Goal: Task Accomplishment & Management: Use online tool/utility

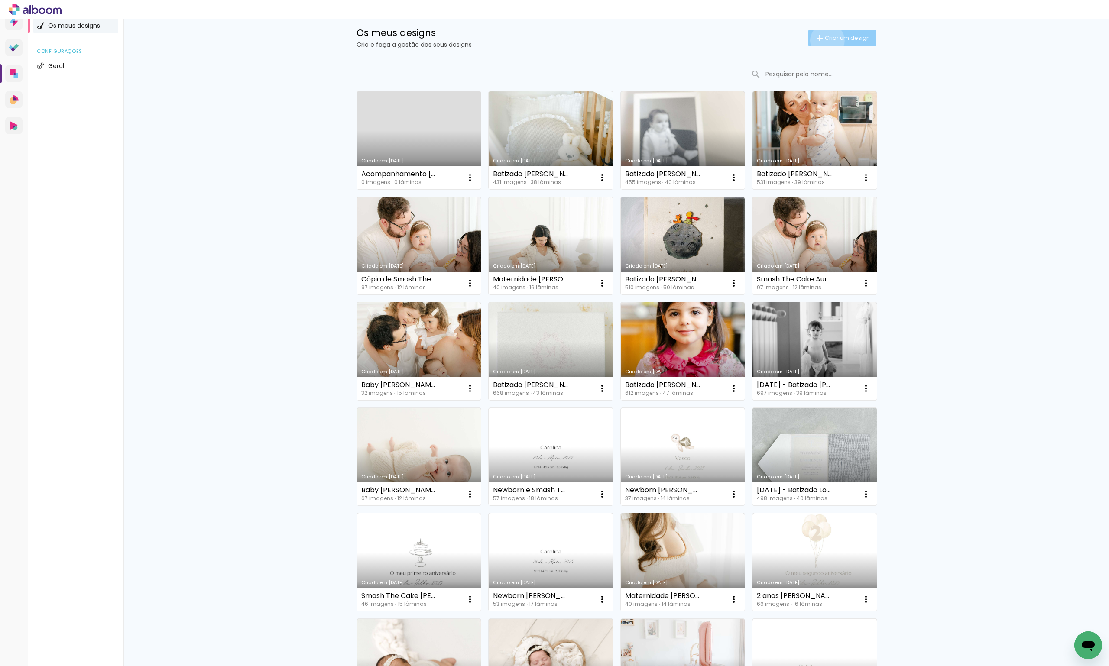
click at [825, 40] on span "Criar um design" at bounding box center [847, 38] width 45 height 6
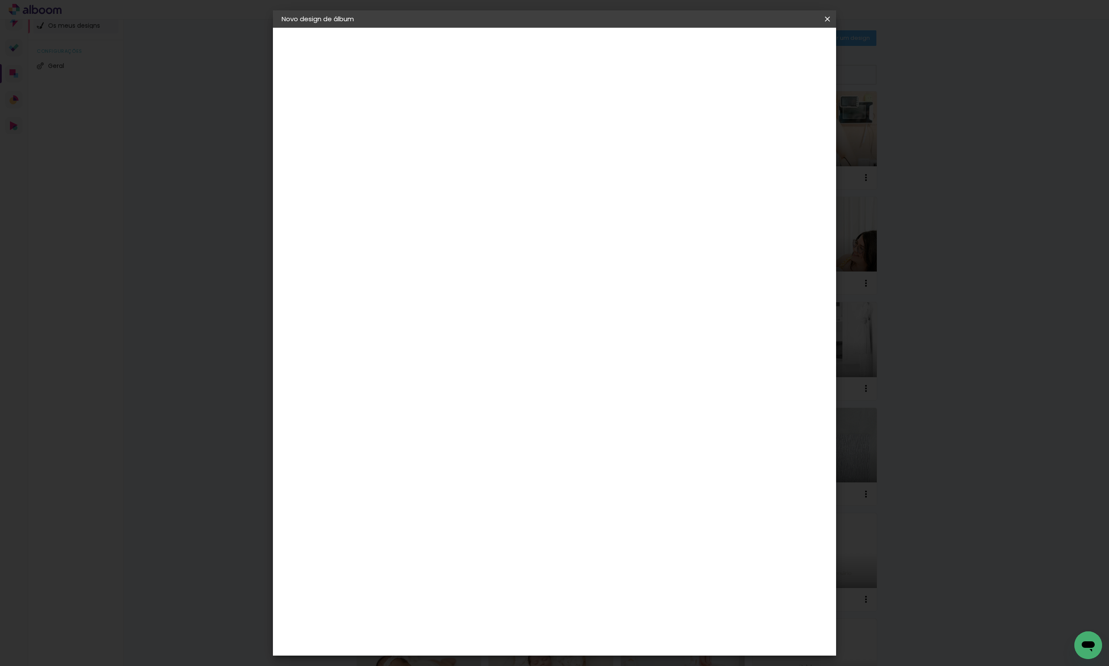
click at [0, 0] on div at bounding box center [0, 0] width 0 height 0
click at [0, 0] on paper-input-container "Título do álbum" at bounding box center [0, 0] width 0 height 0
type input "Newborn Isabella - Mary Marques"
type paper-input "Newborn Isabella - Mary Marques"
click at [0, 0] on header "Informações Dê um título ao seu álbum. Avançar" at bounding box center [0, 0] width 0 height 0
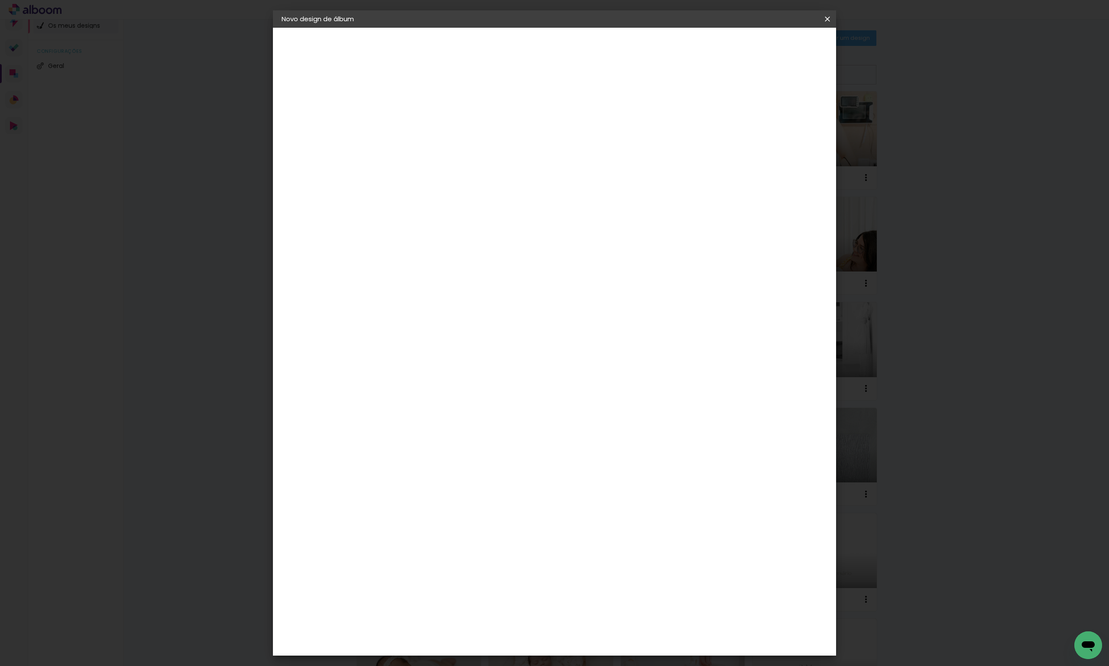
click at [0, 0] on slot "Avançar" at bounding box center [0, 0] width 0 height 0
click at [445, 198] on paper-item "DreambooksPro" at bounding box center [437, 195] width 76 height 19
click at [550, 51] on paper-button "Avançar" at bounding box center [529, 46] width 42 height 15
click at [457, 144] on input "text" at bounding box center [440, 150] width 34 height 13
click at [0, 0] on slot "Álbum" at bounding box center [0, 0] width 0 height 0
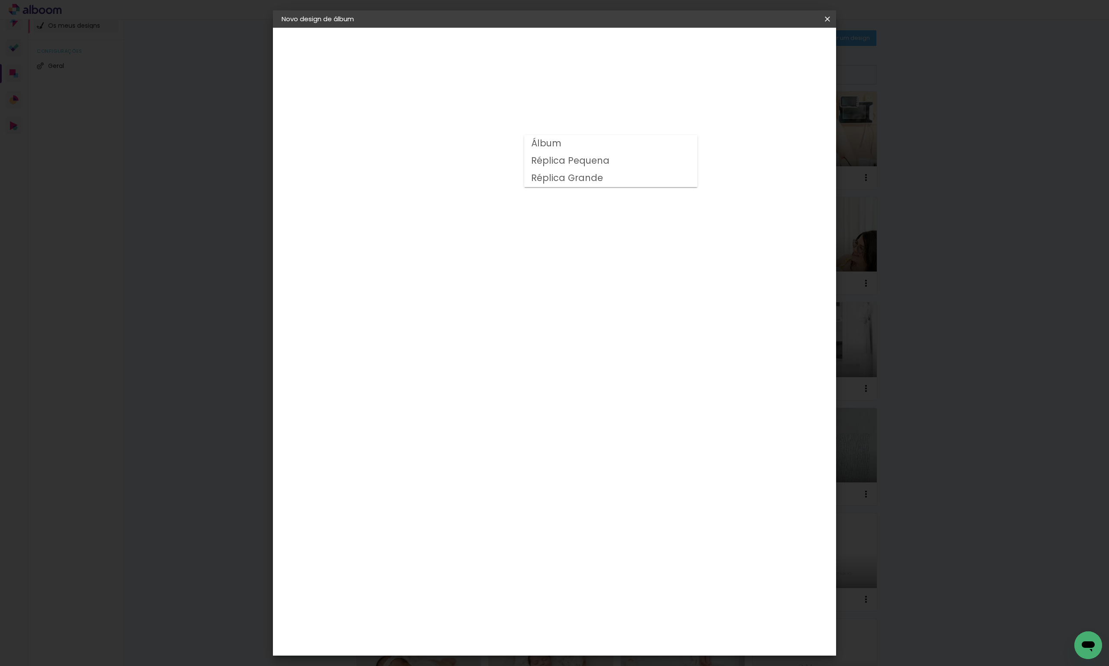
type input "Álbum"
click at [482, 411] on span "25 × 25" at bounding box center [462, 420] width 40 height 18
click at [0, 0] on slot "Avançar" at bounding box center [0, 0] width 0 height 0
click at [773, 45] on span "Iniciar design" at bounding box center [753, 46] width 39 height 6
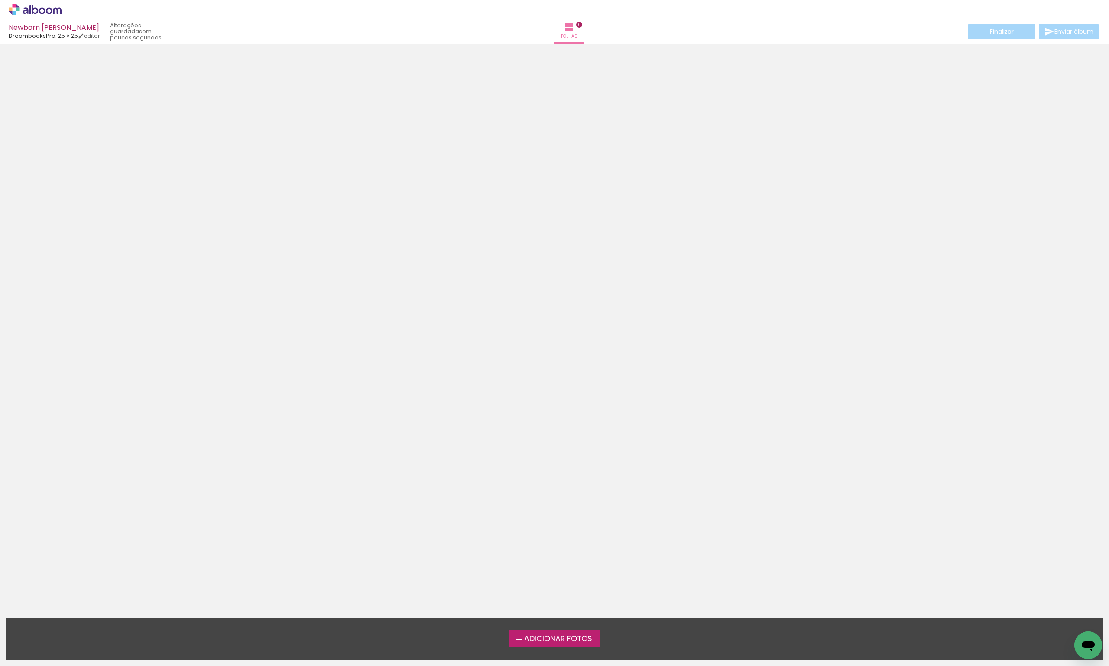
click at [510, 642] on label "Adicionar Fotos" at bounding box center [555, 639] width 92 height 16
click at [0, 0] on input "file" at bounding box center [0, 0] width 0 height 0
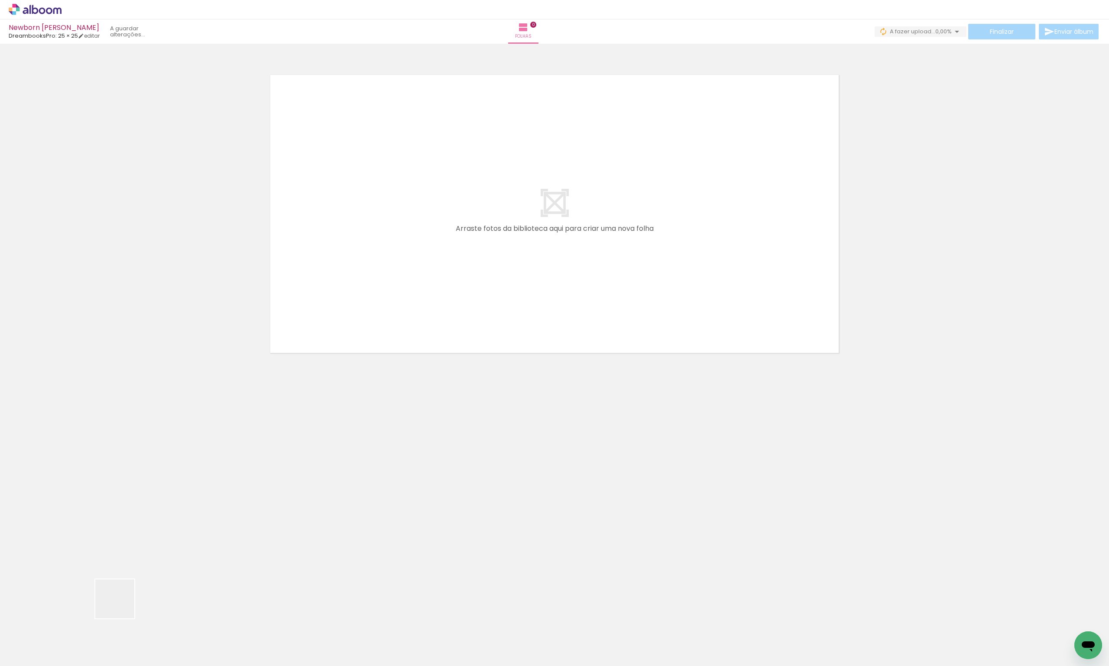
drag, startPoint x: 109, startPoint y: 621, endPoint x: 358, endPoint y: 191, distance: 496.6
click at [358, 191] on quentale-workspace at bounding box center [554, 333] width 1109 height 666
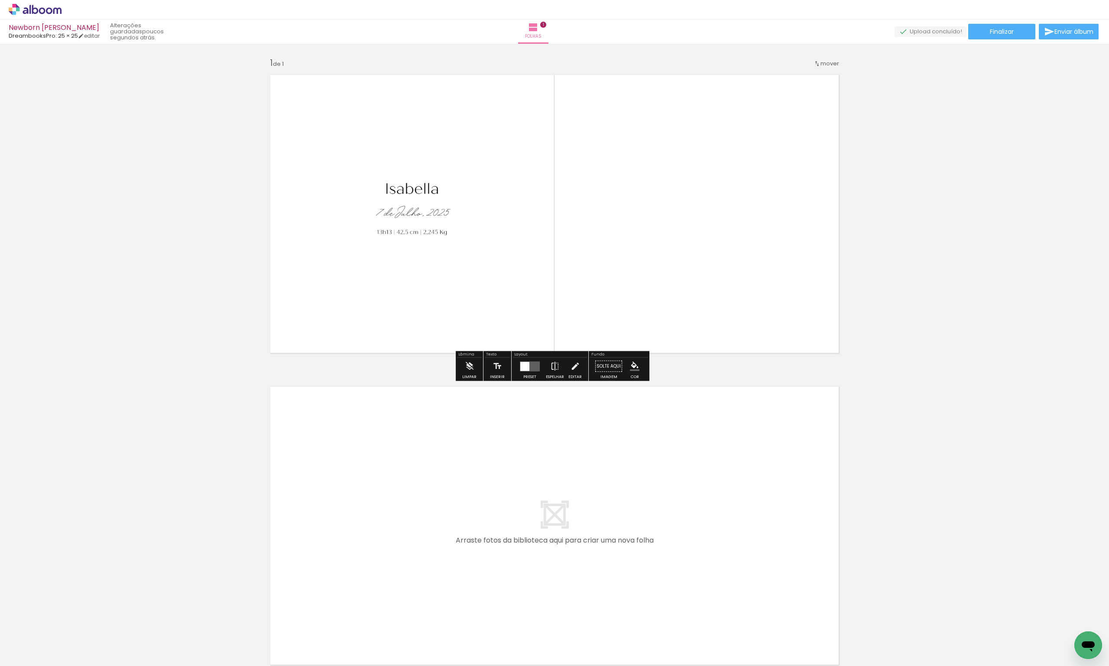
click at [38, 660] on paper-button "Adicionar Fotos" at bounding box center [27, 655] width 42 height 14
click at [0, 0] on input "file" at bounding box center [0, 0] width 0 height 0
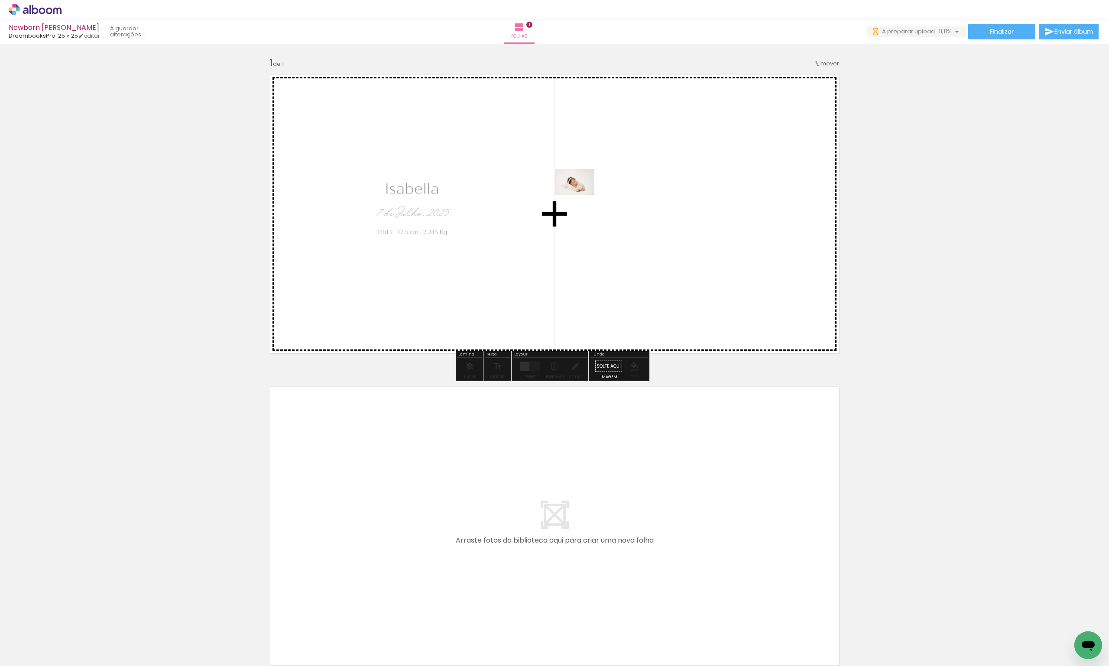
drag, startPoint x: 141, startPoint y: 642, endPoint x: 594, endPoint y: 184, distance: 643.7
click at [594, 184] on quentale-workspace at bounding box center [554, 333] width 1109 height 666
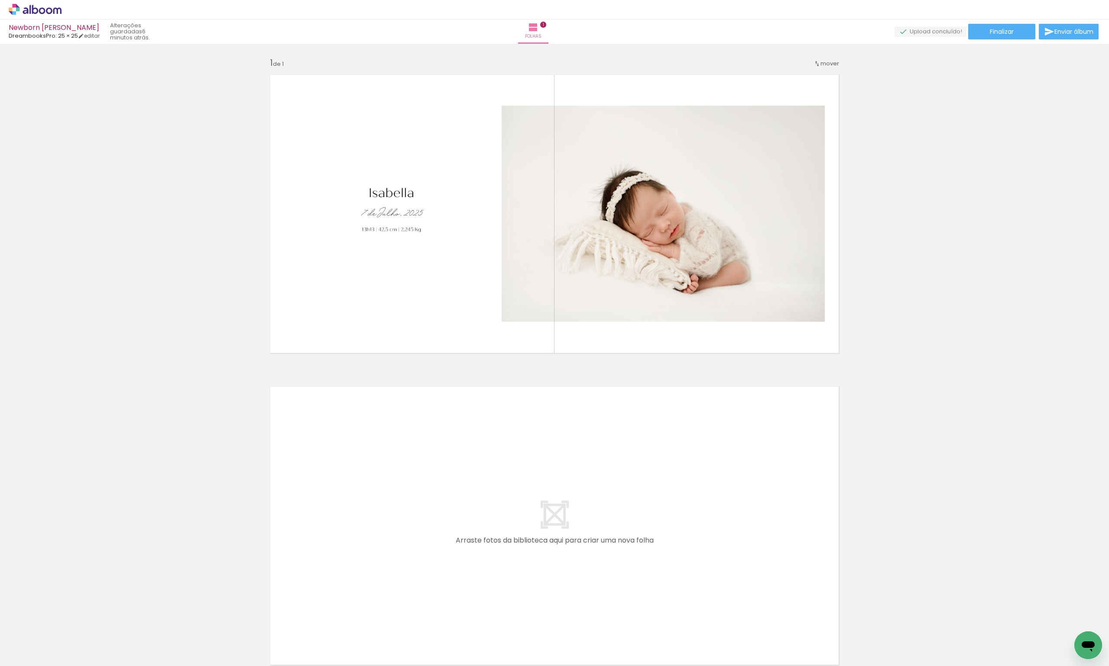
scroll to position [0, 11]
click at [41, 7] on icon at bounding box center [35, 9] width 53 height 11
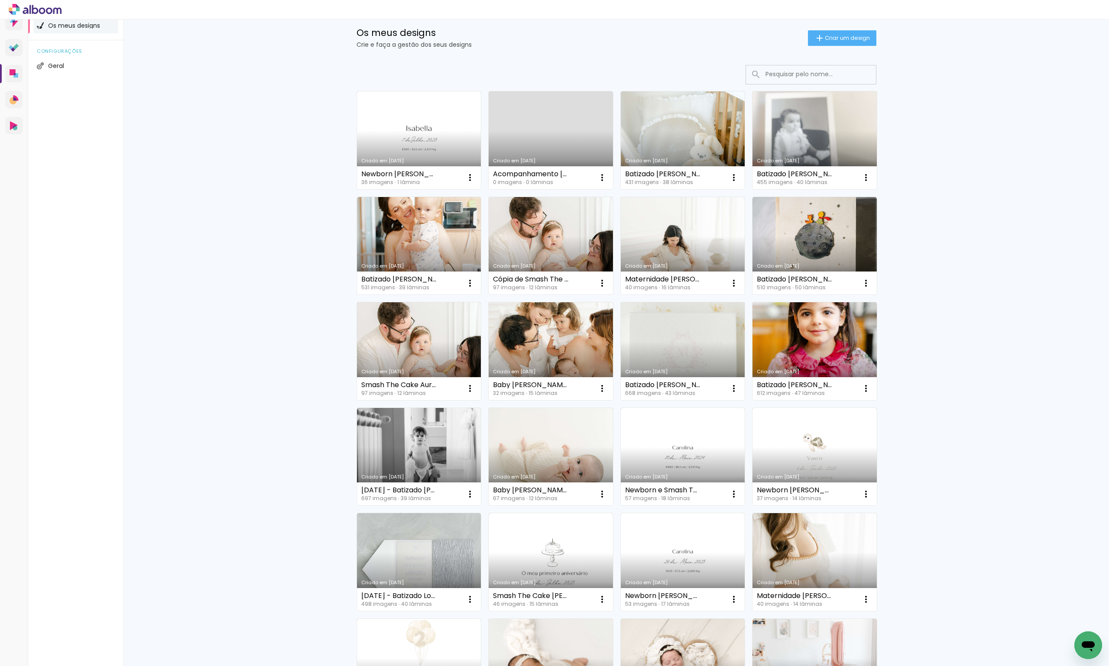
click at [555, 136] on link "Criado em [DATE]" at bounding box center [551, 140] width 124 height 98
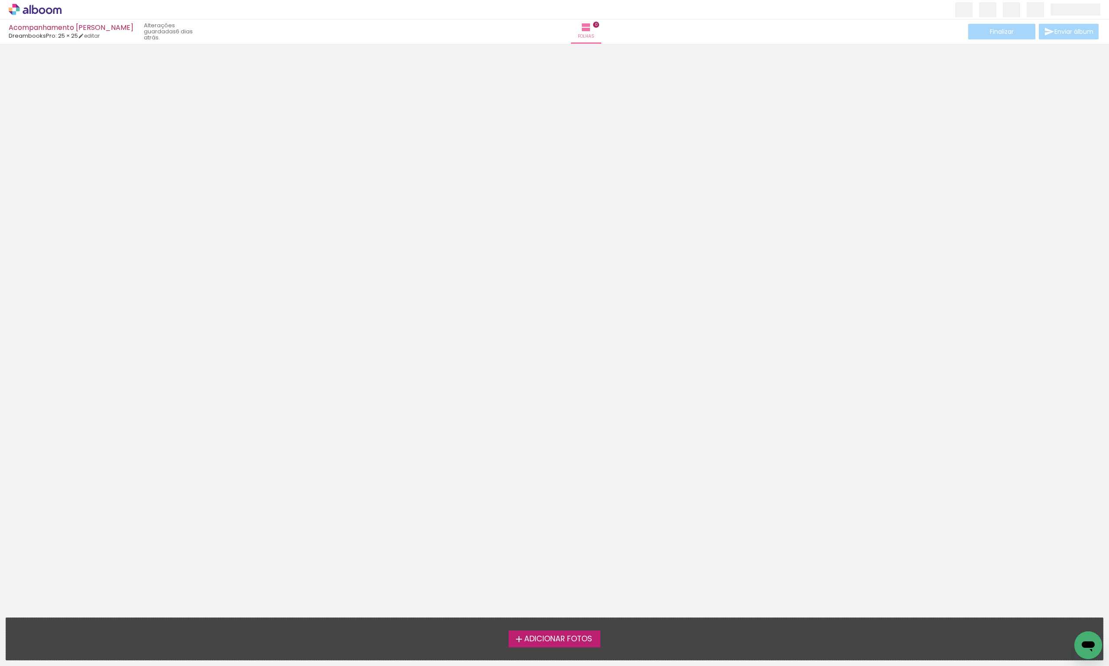
click at [579, 640] on span "Adicionar Fotos" at bounding box center [558, 640] width 68 height 8
click at [0, 0] on input "file" at bounding box center [0, 0] width 0 height 0
click at [579, 637] on span "Adicionar Fotos" at bounding box center [558, 640] width 68 height 8
click at [0, 0] on input "file" at bounding box center [0, 0] width 0 height 0
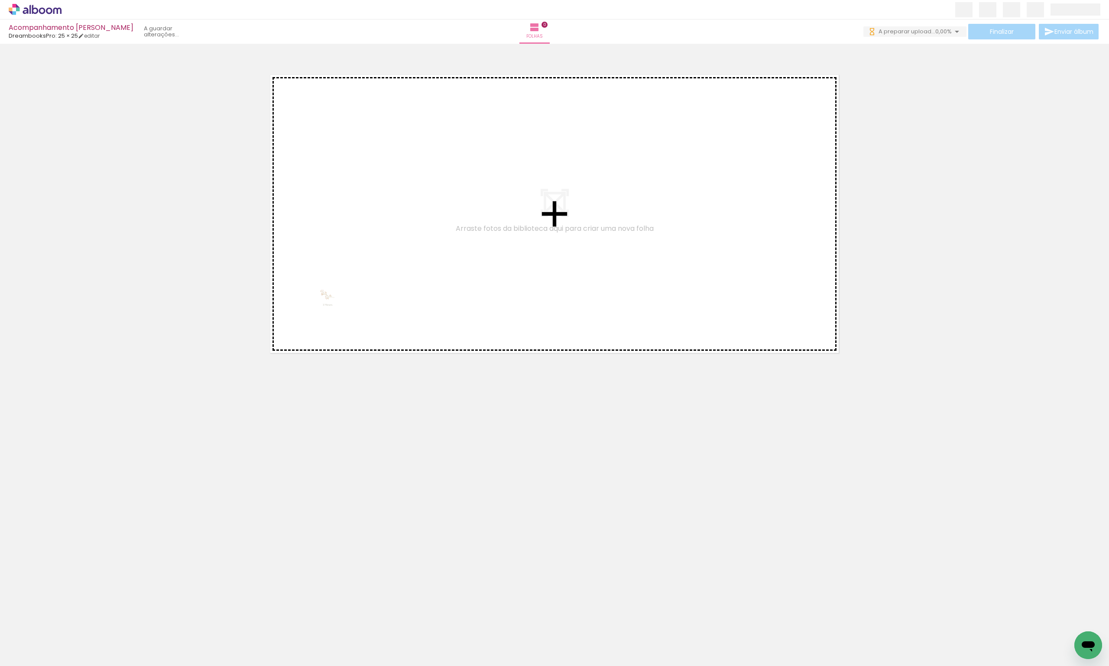
drag, startPoint x: 180, startPoint y: 510, endPoint x: 375, endPoint y: 223, distance: 347.1
click at [375, 223] on quentale-workspace at bounding box center [554, 333] width 1109 height 666
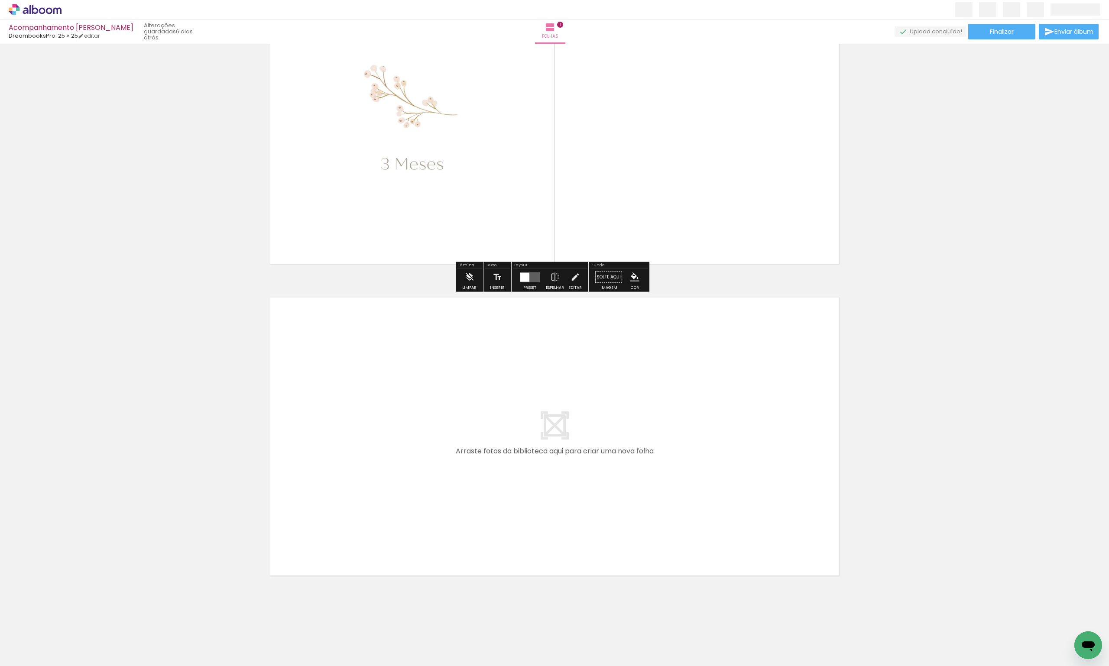
drag, startPoint x: 151, startPoint y: 626, endPoint x: 390, endPoint y: 404, distance: 326.5
click at [390, 404] on quentale-workspace at bounding box center [554, 333] width 1109 height 666
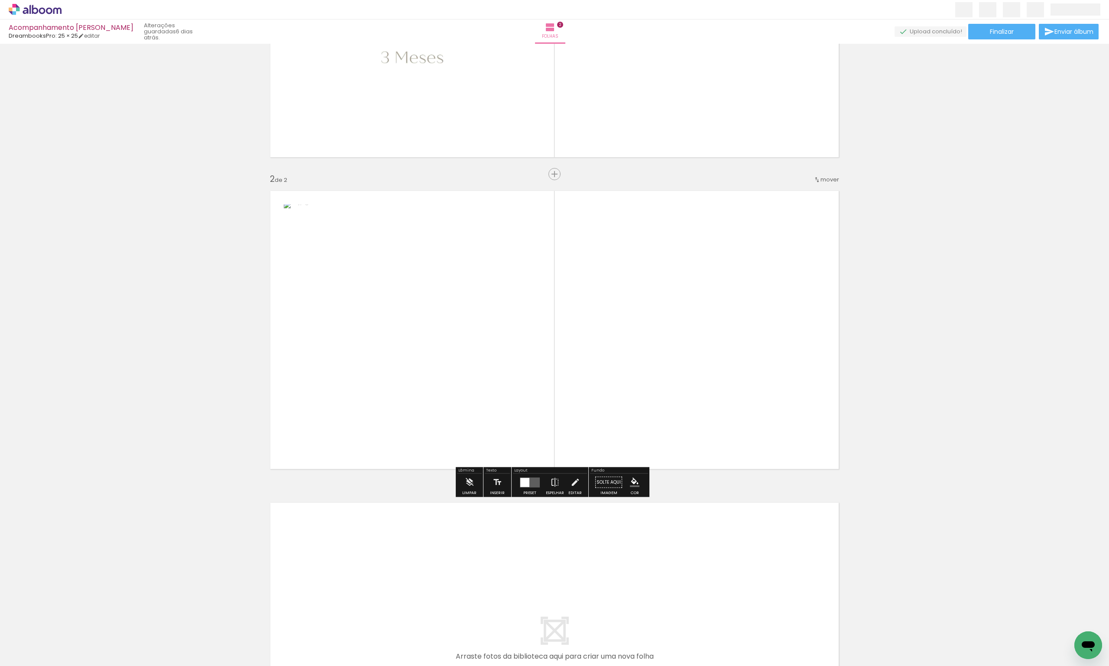
scroll to position [198, 0]
click at [555, 177] on div "Inserir folha 1 de 2 Inserir folha 2 de 2" at bounding box center [554, 317] width 1109 height 936
click at [554, 175] on span "Inserir folha" at bounding box center [559, 172] width 34 height 6
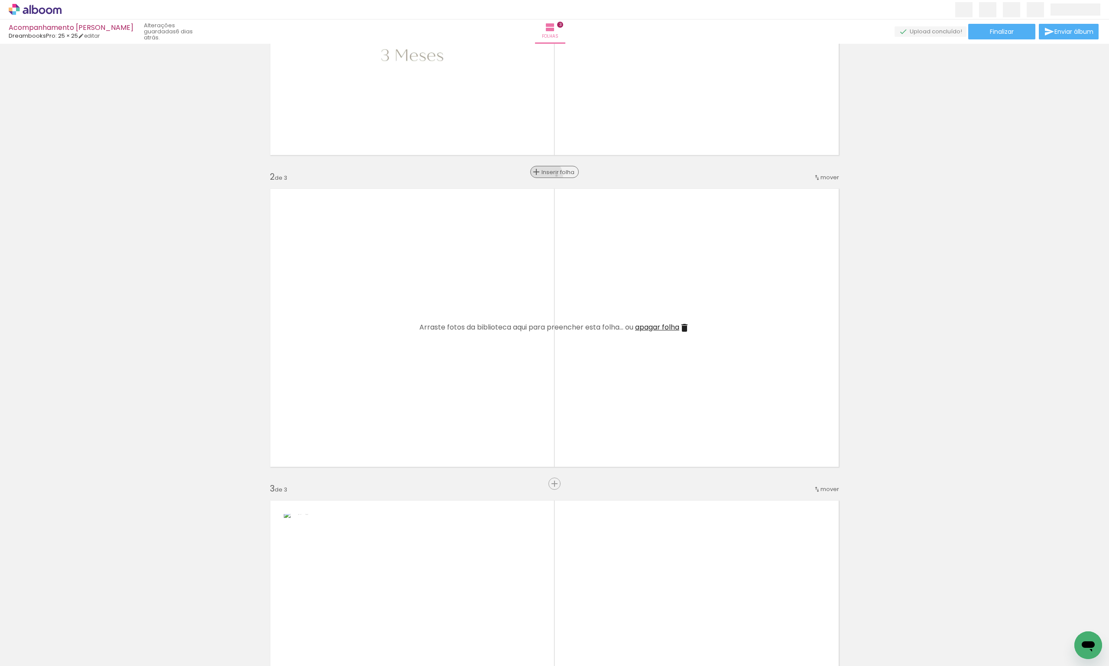
click at [554, 175] on span "Inserir folha" at bounding box center [559, 172] width 34 height 6
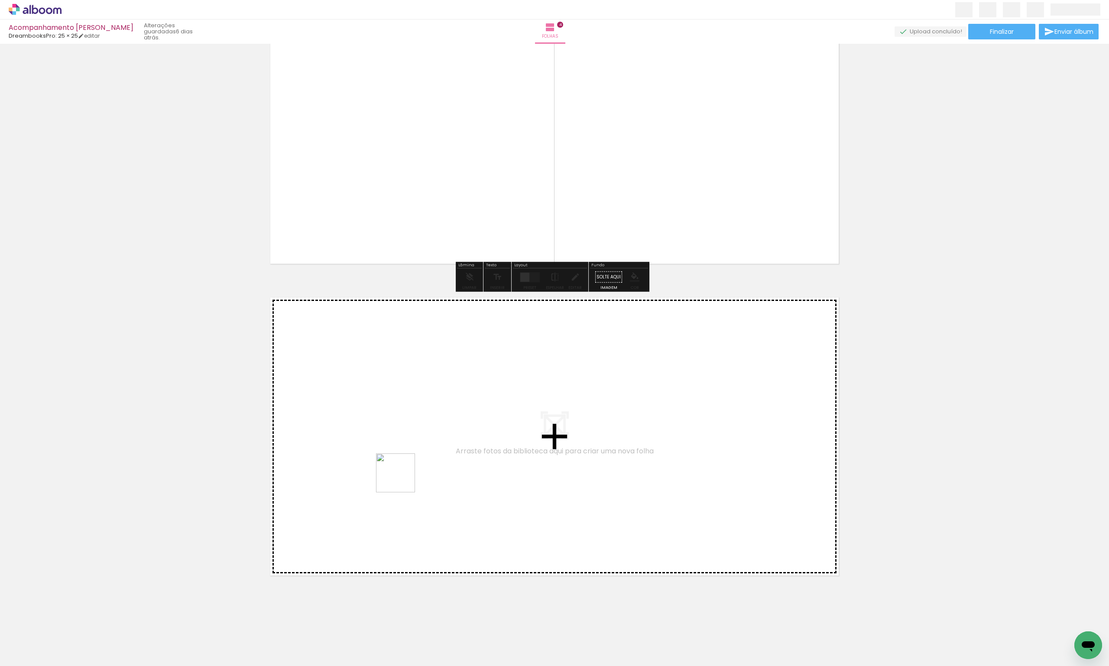
drag, startPoint x: 197, startPoint y: 637, endPoint x: 434, endPoint y: 458, distance: 296.9
click at [434, 458] on quentale-workspace at bounding box center [554, 333] width 1109 height 666
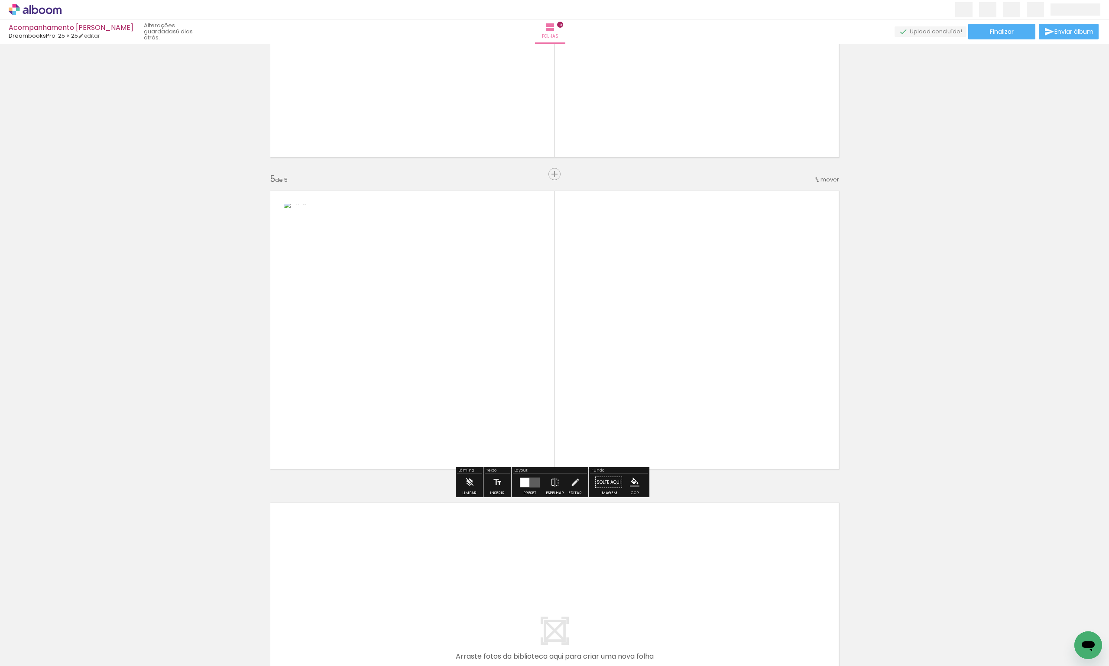
scroll to position [1134, 0]
click at [551, 173] on div "Inserir folha" at bounding box center [554, 172] width 47 height 10
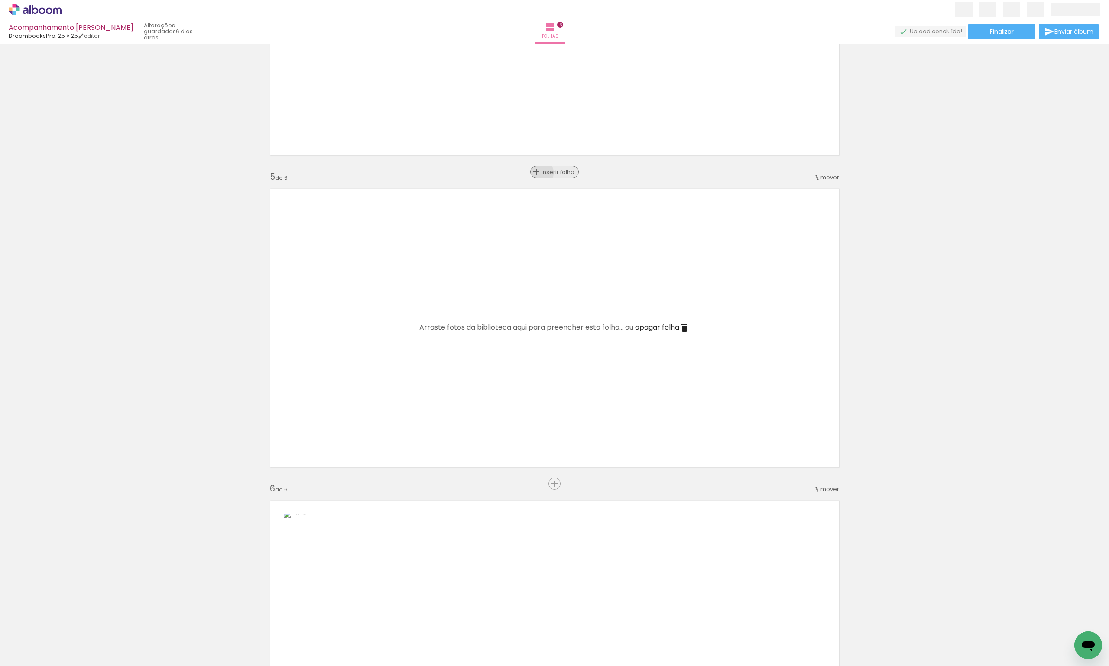
click at [551, 173] on span "Inserir folha" at bounding box center [559, 172] width 34 height 6
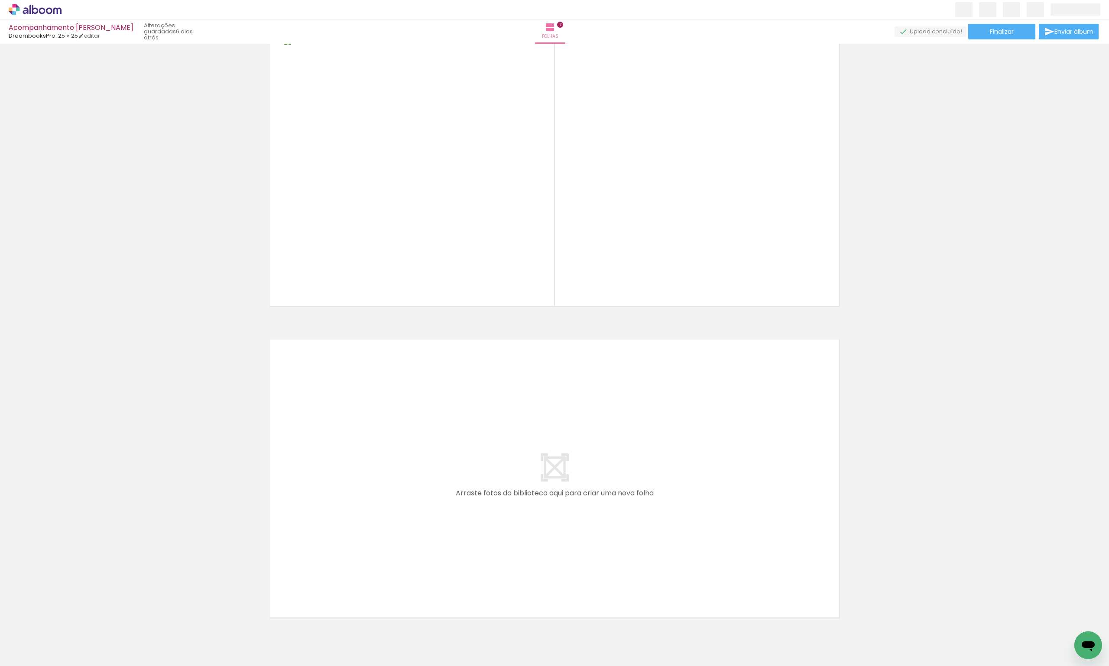
scroll to position [1961, 0]
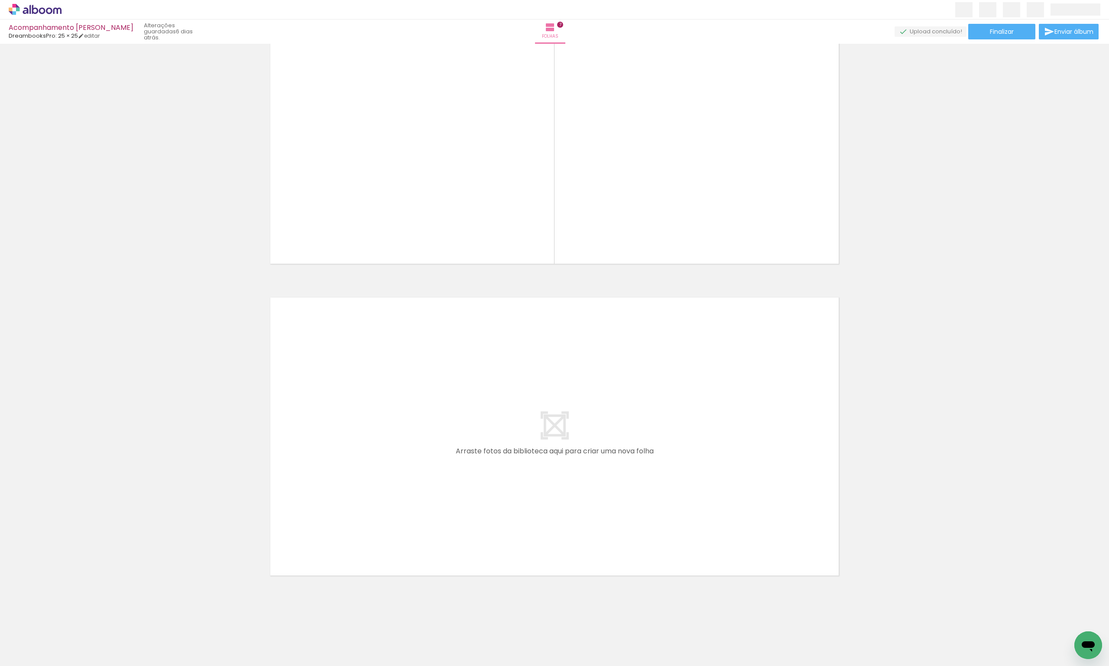
drag, startPoint x: 235, startPoint y: 642, endPoint x: 406, endPoint y: 422, distance: 278.7
click at [406, 422] on quentale-workspace at bounding box center [554, 333] width 1109 height 666
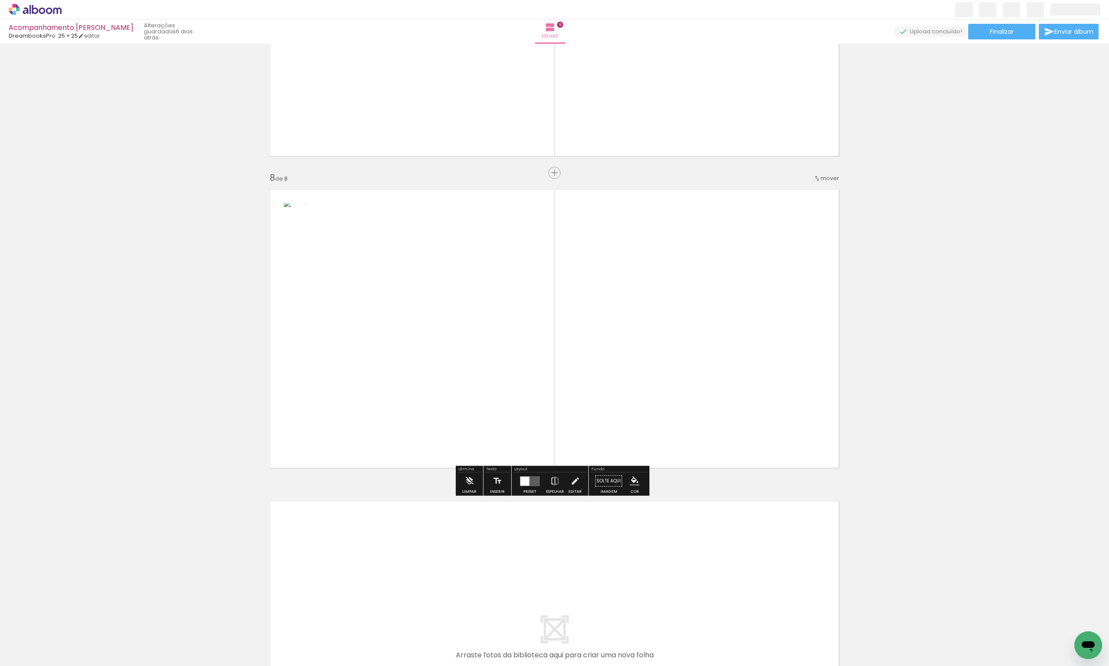
scroll to position [2070, 0]
click at [553, 175] on span "Inserir folha" at bounding box center [559, 172] width 34 height 6
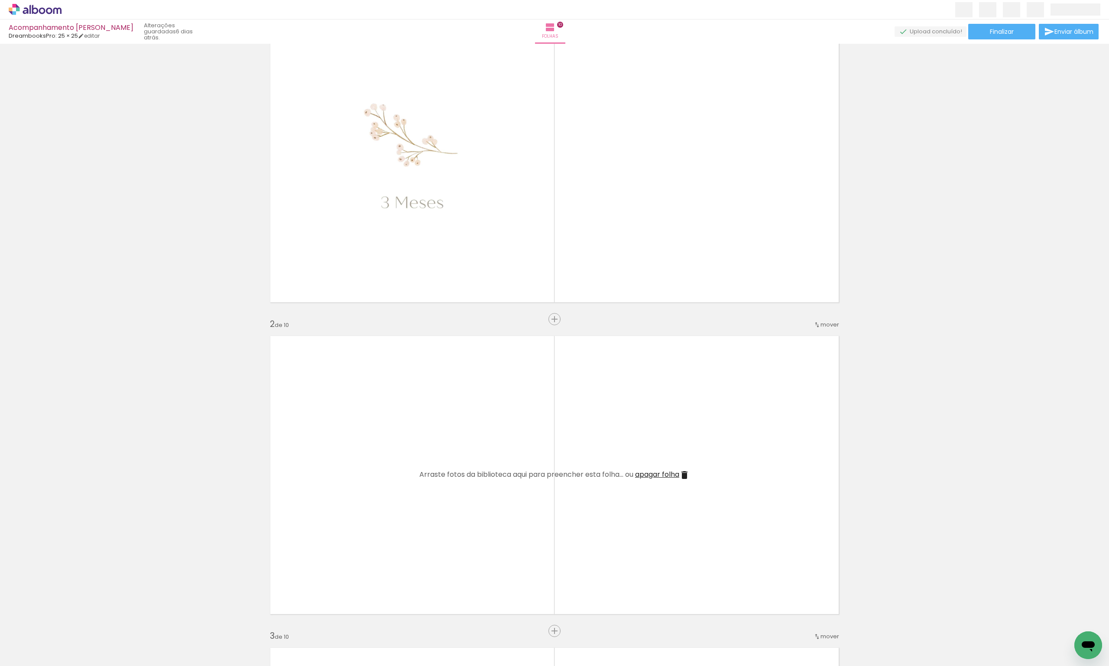
scroll to position [0, 0]
